Goal: Navigation & Orientation: Understand site structure

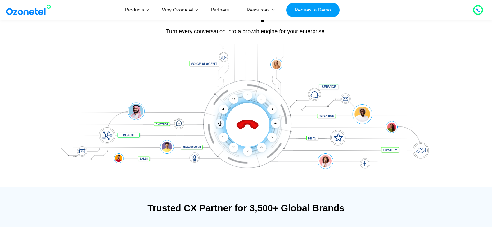
scroll to position [58, 0]
click at [261, 100] on div "2" at bounding box center [261, 98] width 9 height 9
click at [262, 99] on div "2" at bounding box center [261, 98] width 9 height 9
click at [237, 122] on icon at bounding box center [247, 124] width 26 height 26
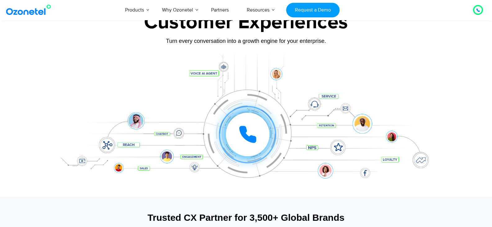
scroll to position [48, 0]
click at [241, 130] on icon at bounding box center [248, 134] width 16 height 16
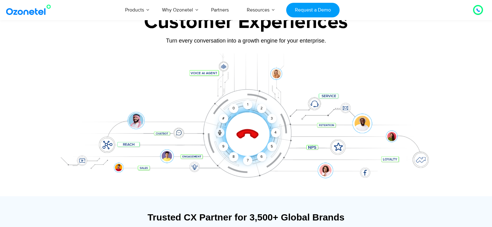
click at [173, 92] on div "Click to end call Call connected 1 2 3 4 5 6 7 8 9 # 0" at bounding box center [246, 121] width 388 height 105
click at [250, 138] on icon at bounding box center [247, 134] width 26 height 26
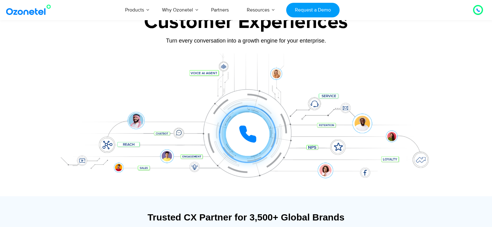
click at [479, 11] on icon at bounding box center [477, 10] width 3 height 3
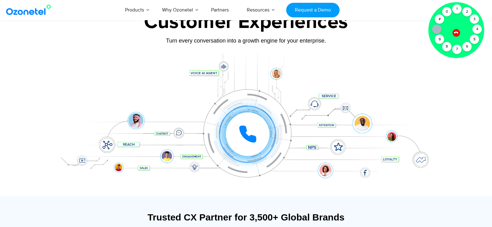
click at [373, 55] on div at bounding box center [246, 124] width 388 height 143
click at [454, 32] on icon at bounding box center [455, 32] width 5 height 5
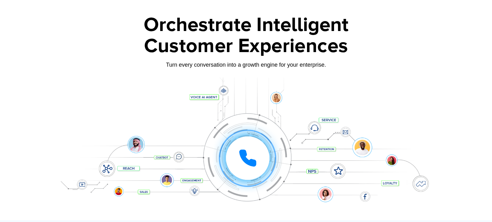
scroll to position [24, 0]
